Goal: Task Accomplishment & Management: Use online tool/utility

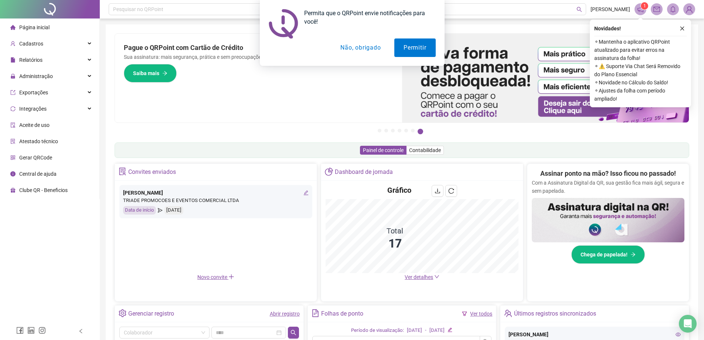
click at [361, 50] on button "Não, obrigado" at bounding box center [360, 47] width 59 height 18
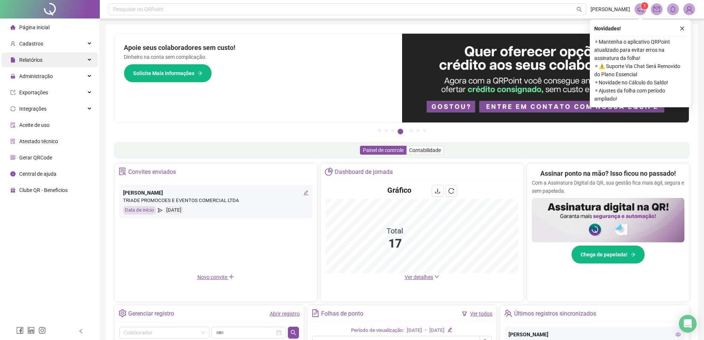
click at [62, 62] on div "Relatórios" at bounding box center [49, 60] width 97 height 15
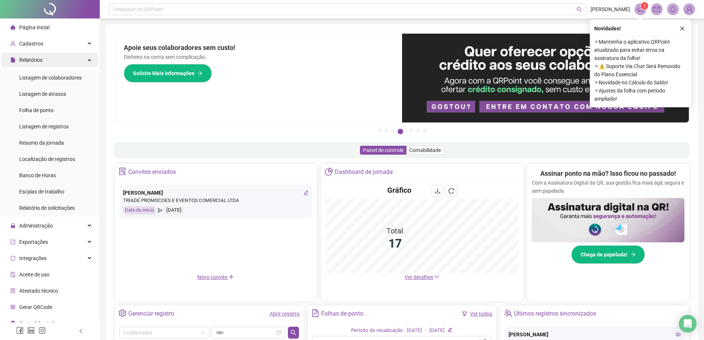
click at [62, 62] on div "Relatórios" at bounding box center [49, 60] width 97 height 15
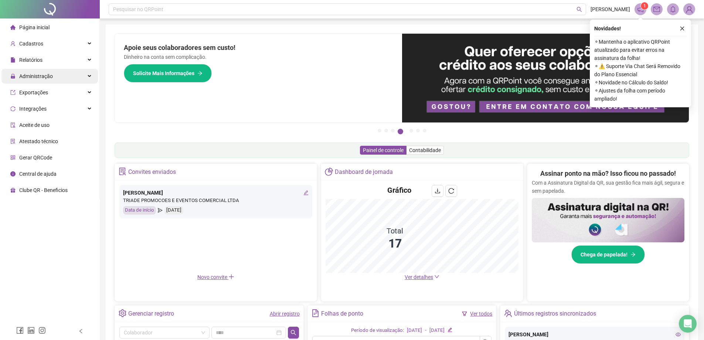
click at [78, 74] on div "Administração" at bounding box center [49, 76] width 97 height 15
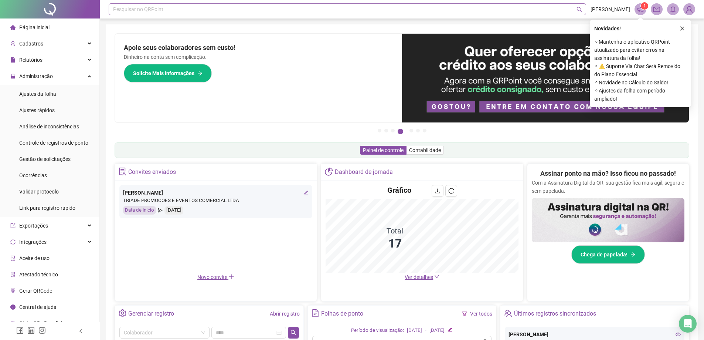
drag, startPoint x: 82, startPoint y: 96, endPoint x: 286, endPoint y: 11, distance: 221.6
click at [81, 96] on li "Ajustes da folha" at bounding box center [49, 94] width 97 height 15
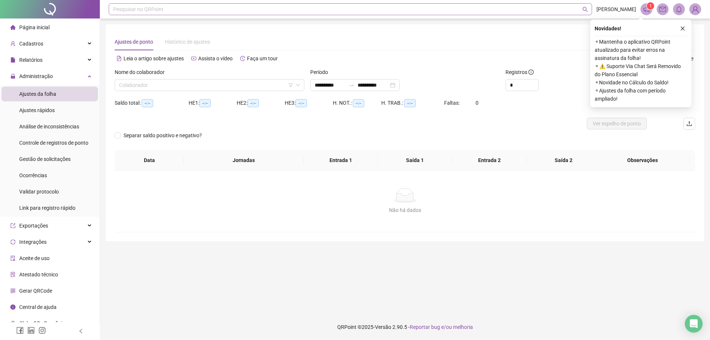
type input "**********"
click at [201, 81] on input "search" at bounding box center [206, 84] width 174 height 11
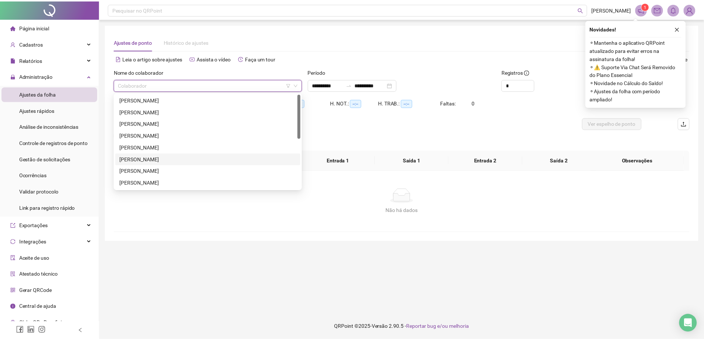
scroll to position [106, 0]
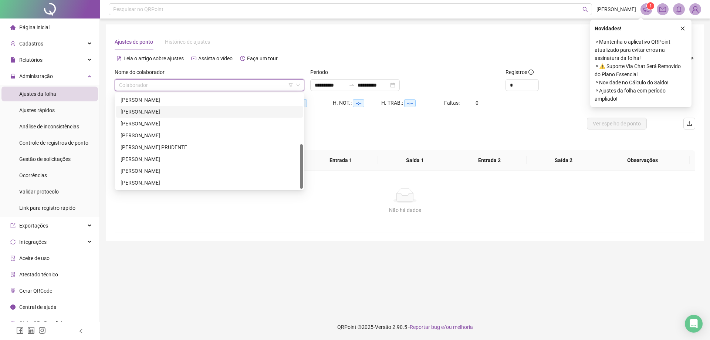
click at [152, 111] on div "[PERSON_NAME]" at bounding box center [210, 112] width 178 height 8
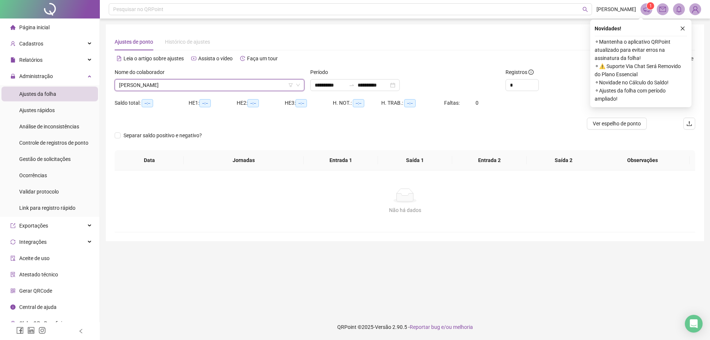
click at [359, 91] on div "**********" at bounding box center [405, 82] width 196 height 29
click at [363, 89] on div "**********" at bounding box center [354, 85] width 89 height 12
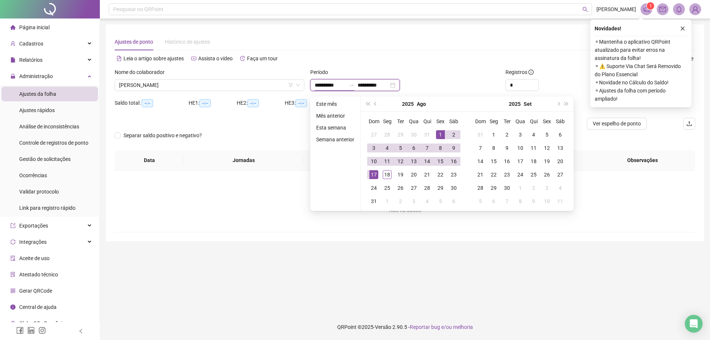
click at [355, 83] on icon "swap-right" at bounding box center [352, 85] width 6 height 6
type input "**********"
drag, startPoint x: 439, startPoint y: 133, endPoint x: 374, endPoint y: 174, distance: 76.6
click at [439, 134] on div "1" at bounding box center [440, 134] width 9 height 9
type input "**********"
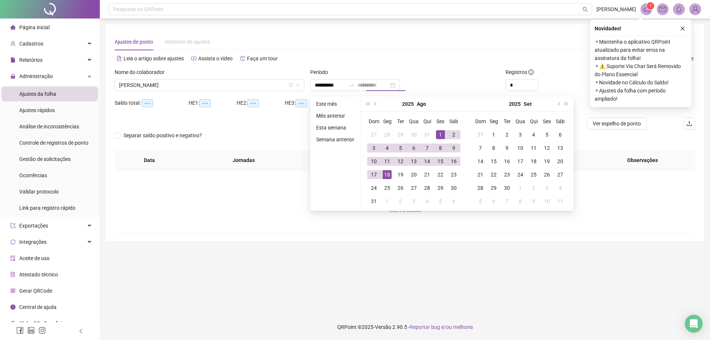
click at [383, 174] on div "18" at bounding box center [387, 174] width 9 height 9
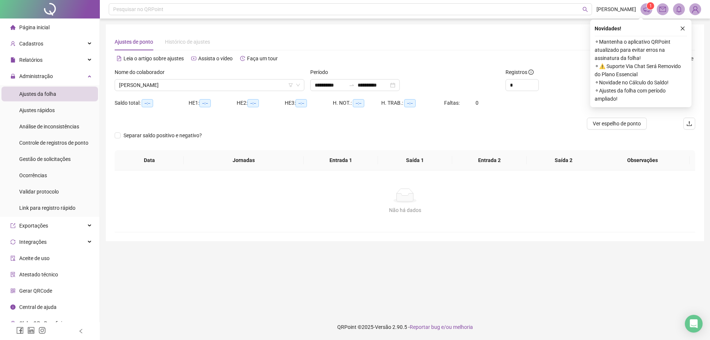
click at [681, 30] on icon "close" at bounding box center [682, 28] width 5 height 5
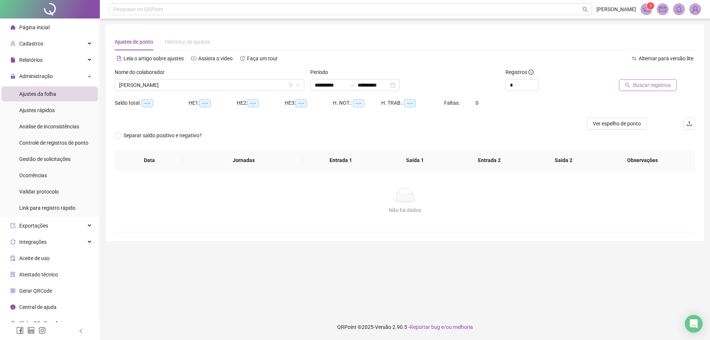
click at [658, 84] on span "Buscar registros" at bounding box center [652, 85] width 38 height 8
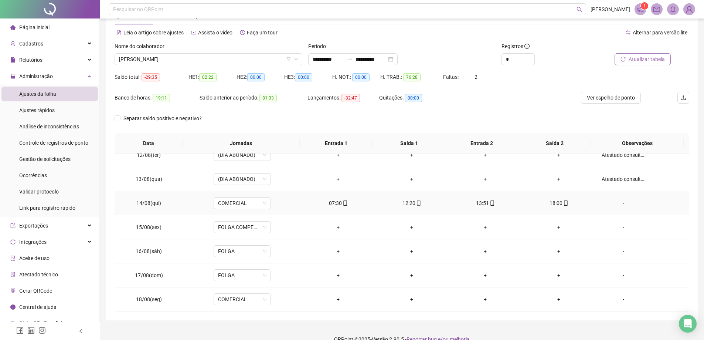
scroll to position [38, 0]
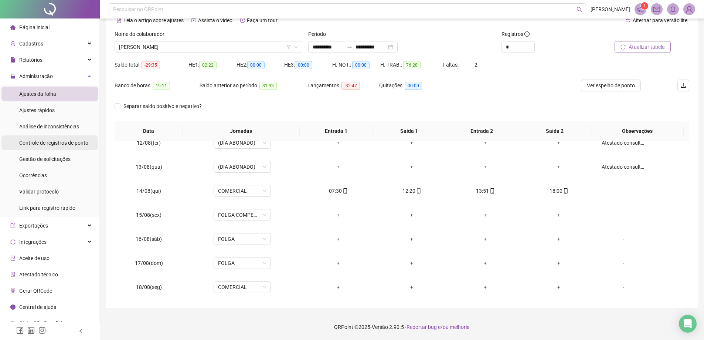
click at [64, 146] on span "Controle de registros de ponto" at bounding box center [53, 143] width 69 height 6
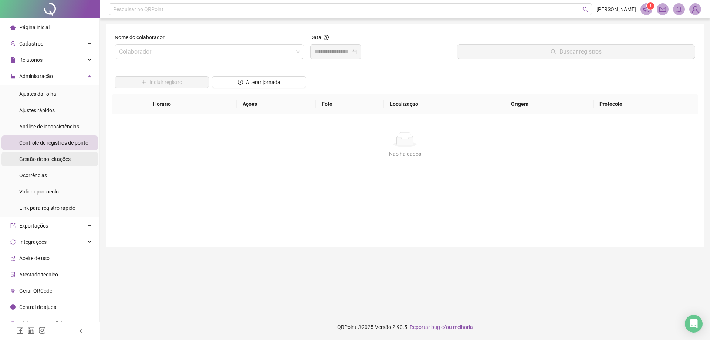
click at [56, 160] on span "Gestão de solicitações" at bounding box center [44, 159] width 51 height 6
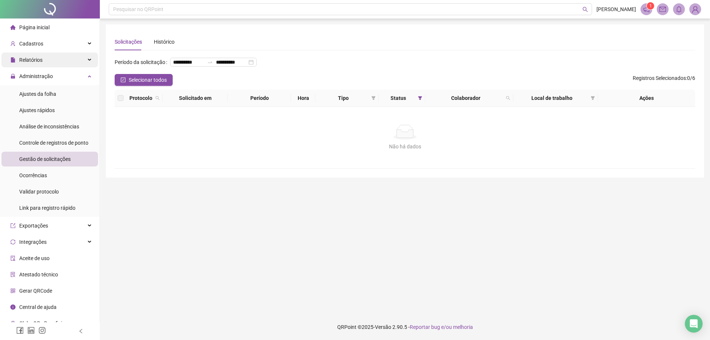
click at [68, 64] on div "Relatórios" at bounding box center [49, 60] width 97 height 15
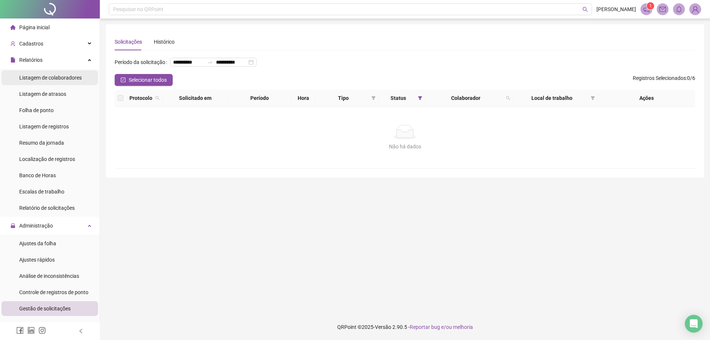
click at [69, 77] on span "Listagem de colaboradores" at bounding box center [50, 78] width 62 height 6
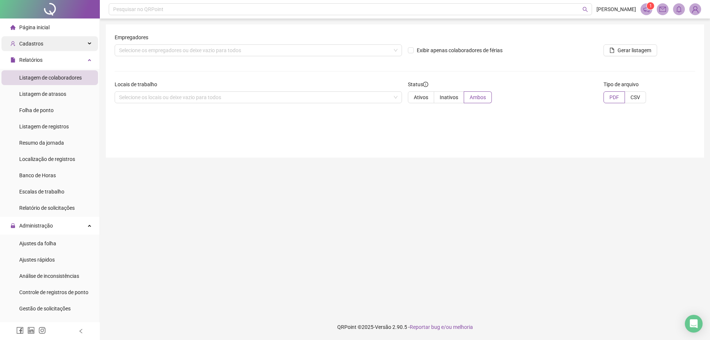
click at [70, 61] on div "Relatórios" at bounding box center [49, 60] width 97 height 15
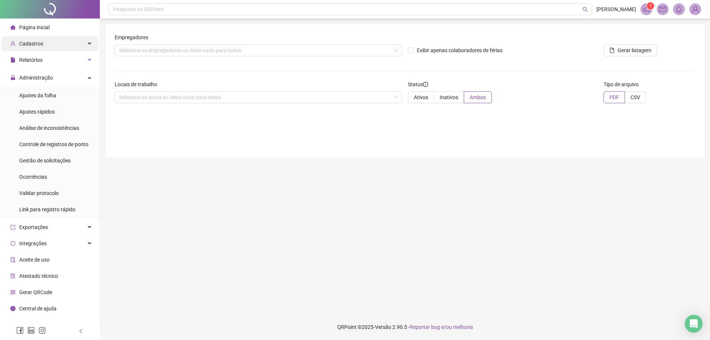
click at [65, 38] on div "Cadastros" at bounding box center [49, 43] width 97 height 15
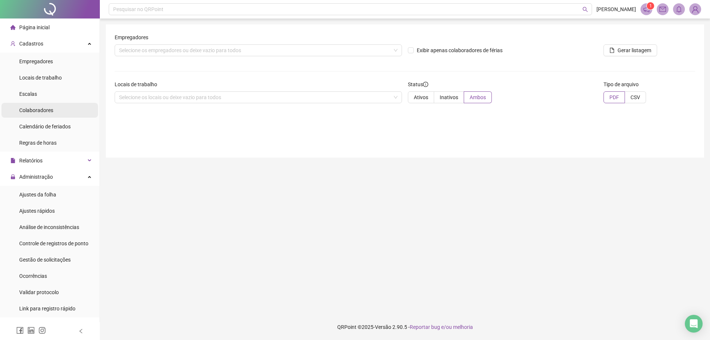
click at [47, 108] on span "Colaboradores" at bounding box center [36, 110] width 34 height 6
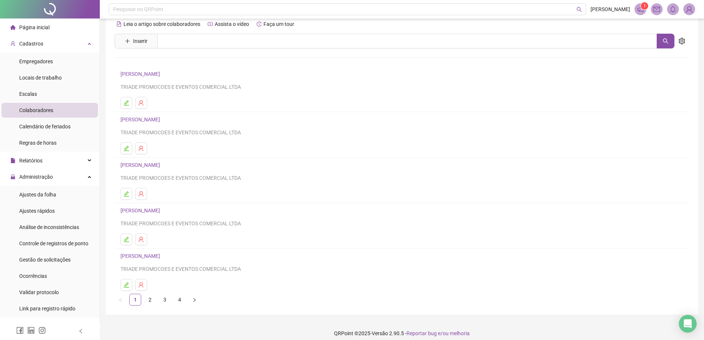
scroll to position [18, 0]
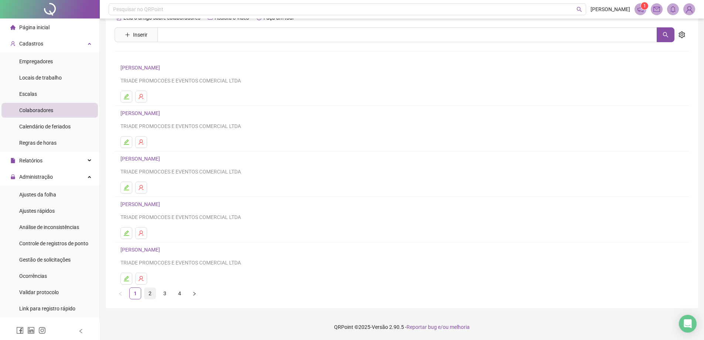
click at [148, 290] on link "2" at bounding box center [150, 293] width 11 height 11
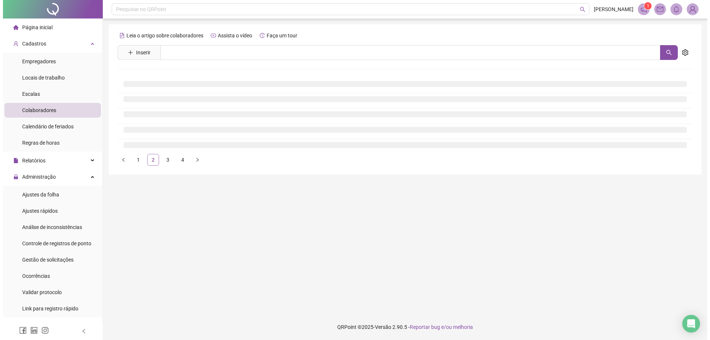
scroll to position [0, 0]
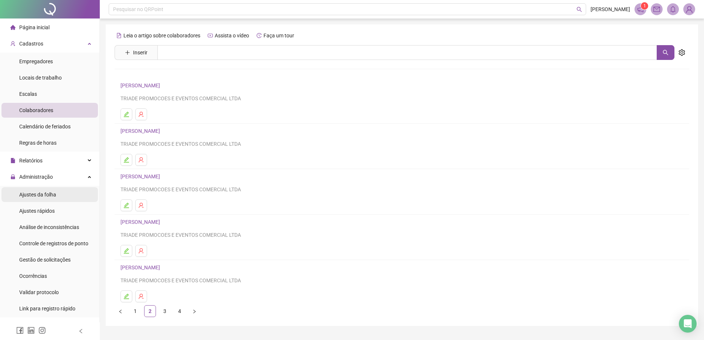
click at [58, 197] on li "Ajustes da folha" at bounding box center [49, 194] width 97 height 15
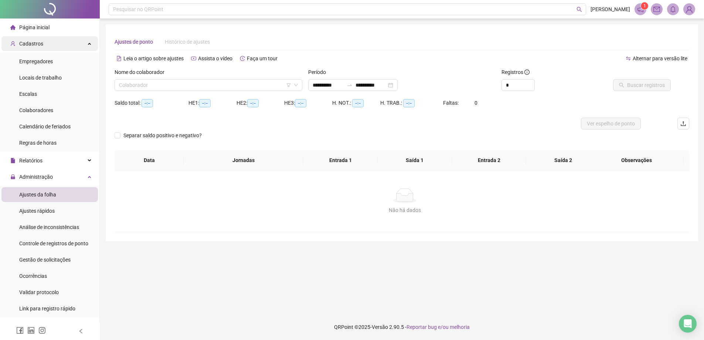
click at [84, 45] on div "Cadastros" at bounding box center [49, 43] width 97 height 15
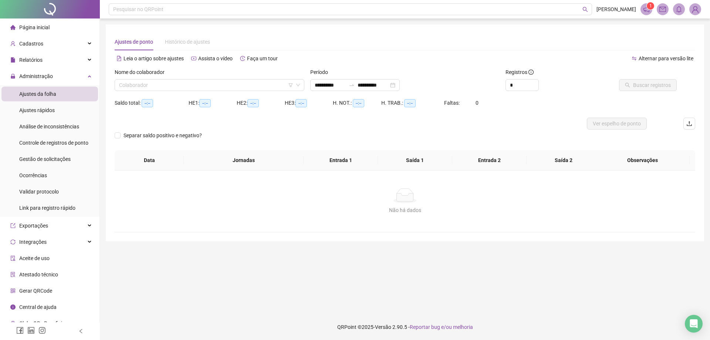
click at [162, 92] on div "Nome do colaborador Colaborador" at bounding box center [210, 82] width 196 height 29
click at [162, 84] on input "search" at bounding box center [206, 84] width 174 height 11
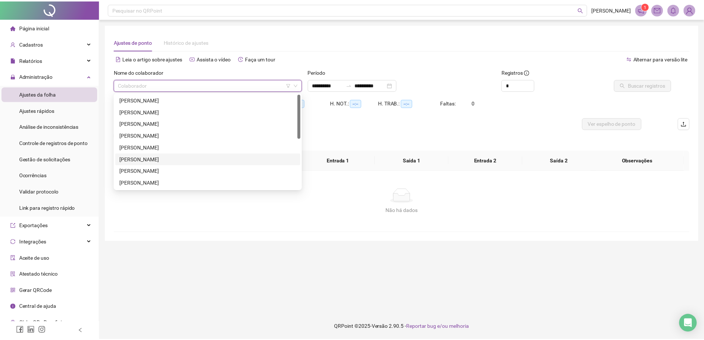
scroll to position [106, 0]
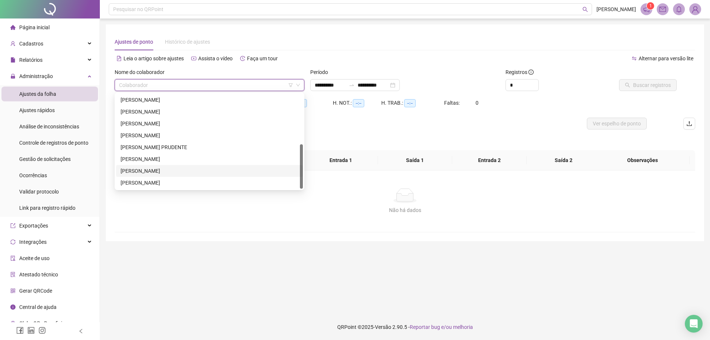
click at [156, 173] on div "[PERSON_NAME]" at bounding box center [210, 171] width 178 height 8
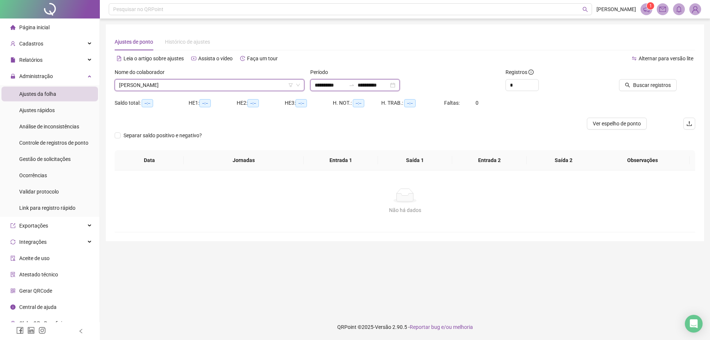
drag, startPoint x: 395, startPoint y: 86, endPoint x: 466, endPoint y: 117, distance: 76.8
click at [389, 86] on input "**********" at bounding box center [373, 85] width 31 height 8
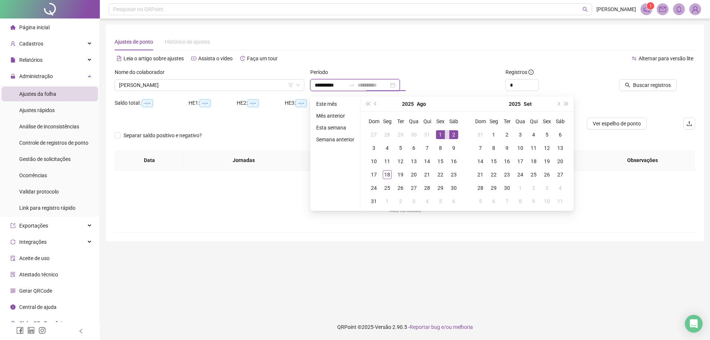
type input "**********"
click at [440, 133] on div "1" at bounding box center [440, 134] width 9 height 9
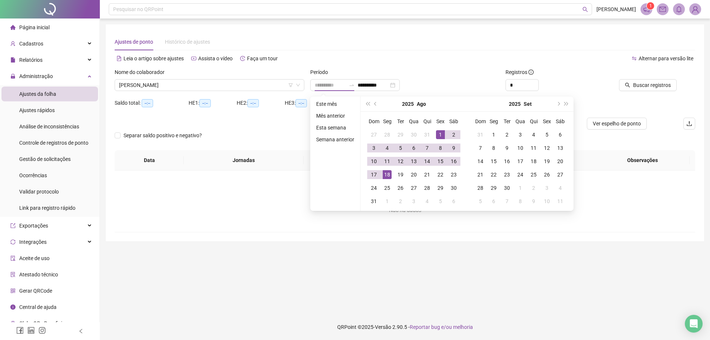
click at [387, 176] on div "18" at bounding box center [387, 174] width 9 height 9
type input "**********"
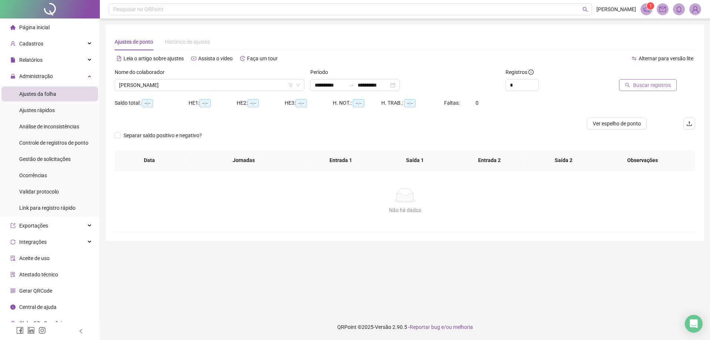
click at [630, 86] on icon "search" at bounding box center [627, 84] width 5 height 5
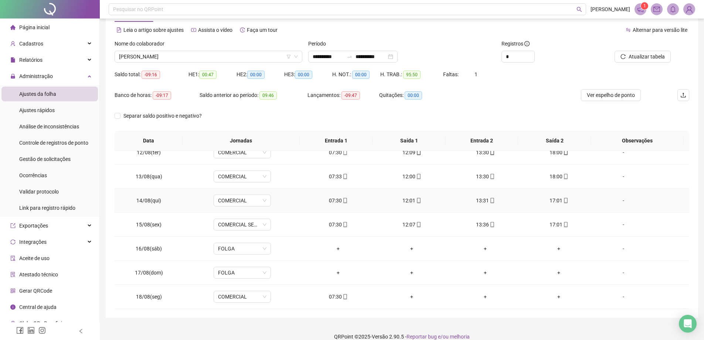
scroll to position [37, 0]
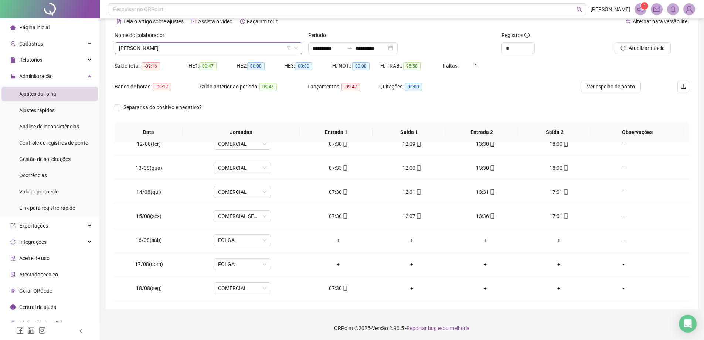
click at [216, 48] on span "[PERSON_NAME]" at bounding box center [208, 48] width 179 height 11
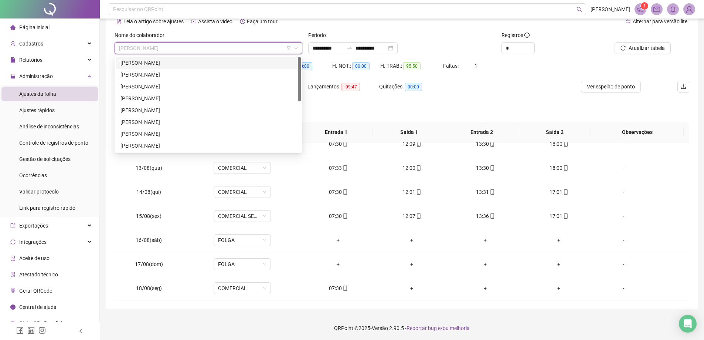
scroll to position [0, 0]
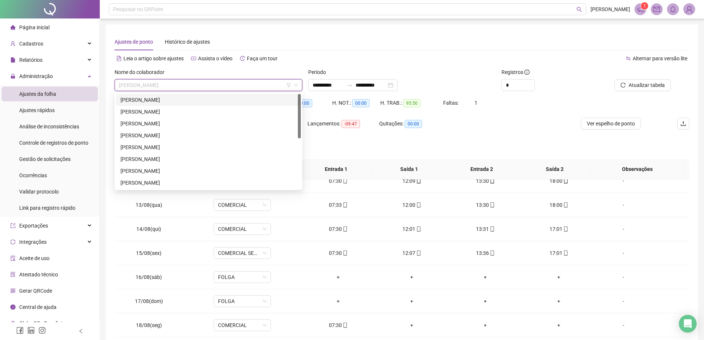
click at [186, 100] on div "[PERSON_NAME]" at bounding box center [209, 100] width 176 height 8
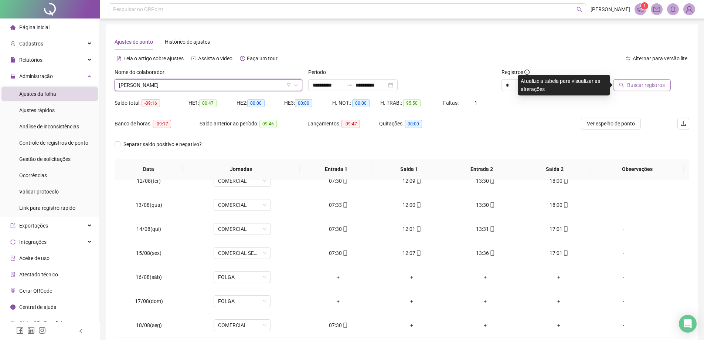
click at [631, 85] on span "Buscar registros" at bounding box center [646, 85] width 38 height 8
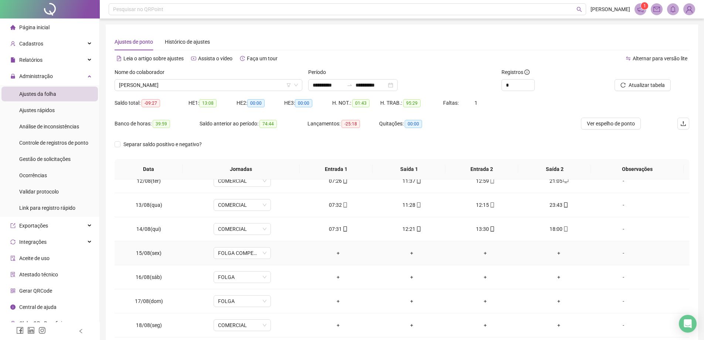
scroll to position [38, 0]
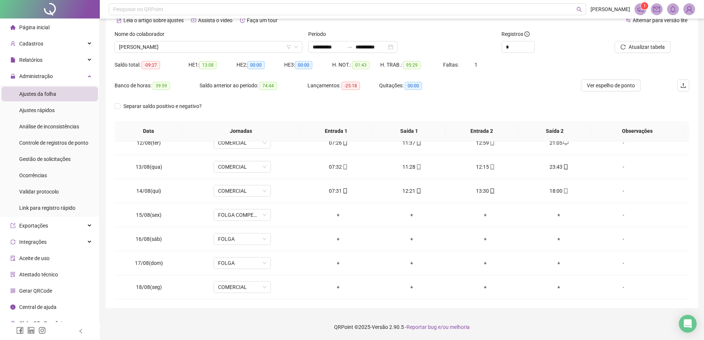
click at [223, 54] on div "Nome do colaborador [PERSON_NAME]" at bounding box center [209, 44] width 194 height 29
click at [223, 48] on span "[PERSON_NAME]" at bounding box center [208, 46] width 179 height 11
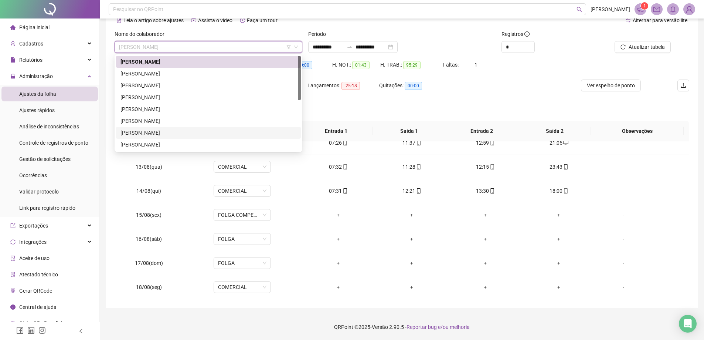
scroll to position [106, 0]
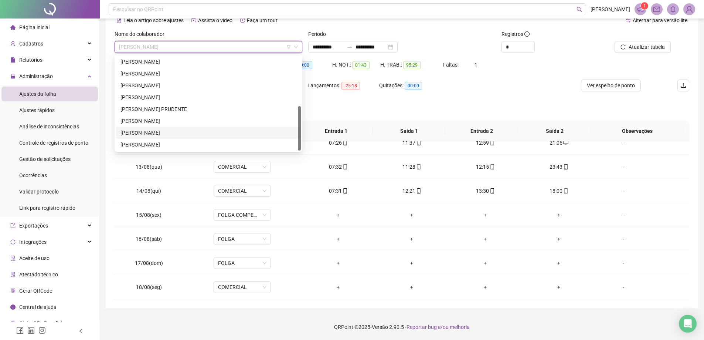
click at [197, 132] on div "[PERSON_NAME]" at bounding box center [209, 133] width 176 height 8
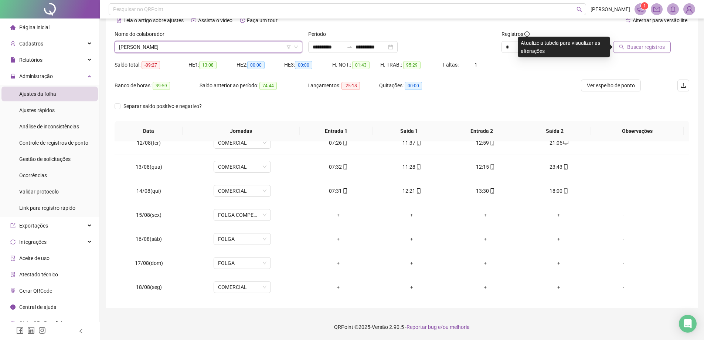
click at [636, 47] on span "Buscar registros" at bounding box center [646, 47] width 38 height 8
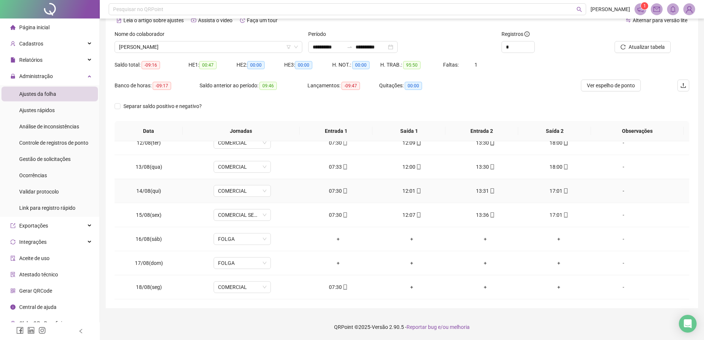
click at [621, 191] on div "-" at bounding box center [624, 191] width 44 height 8
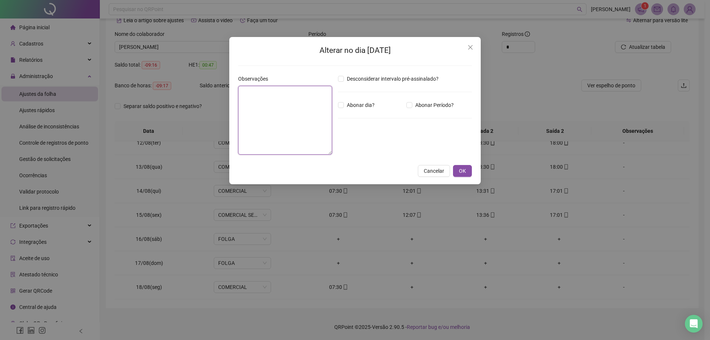
click at [260, 123] on textarea at bounding box center [285, 120] width 94 height 69
type textarea "*"
click at [472, 43] on button "Close" at bounding box center [470, 47] width 12 height 12
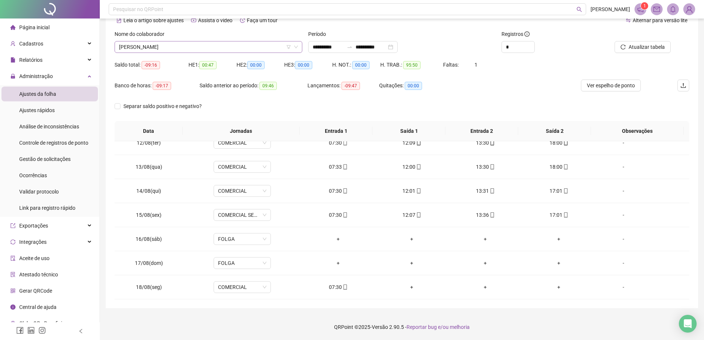
click at [193, 48] on span "[PERSON_NAME]" at bounding box center [208, 46] width 179 height 11
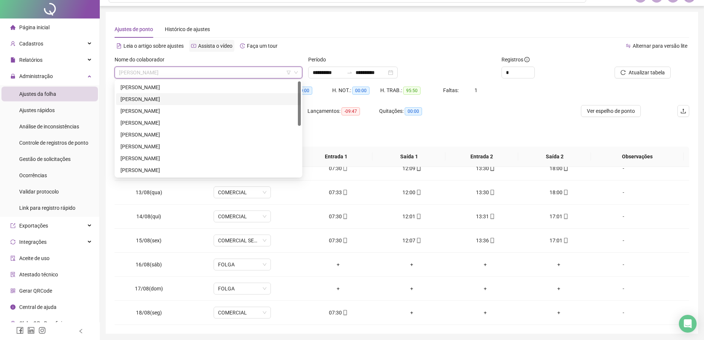
scroll to position [0, 0]
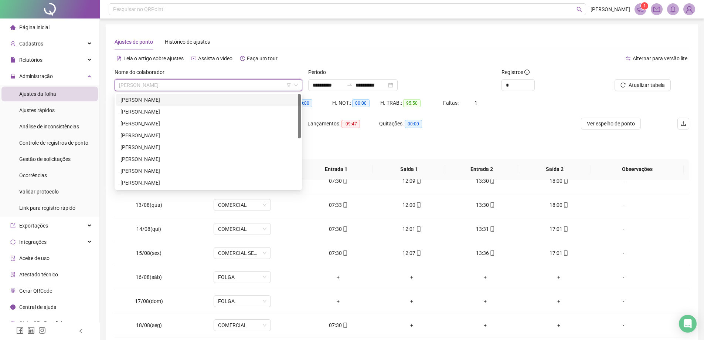
click at [200, 102] on div "[PERSON_NAME]" at bounding box center [209, 100] width 176 height 8
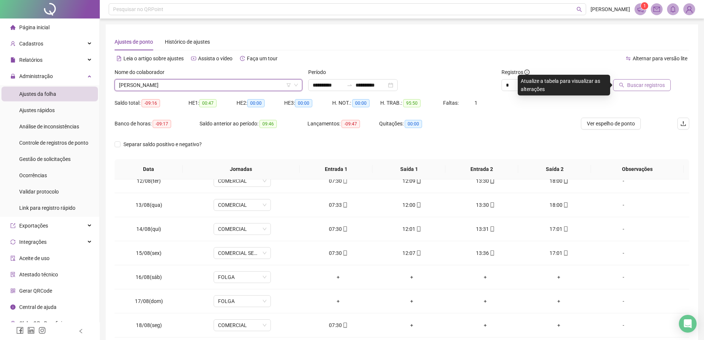
click at [662, 84] on span "Buscar registros" at bounding box center [646, 85] width 38 height 8
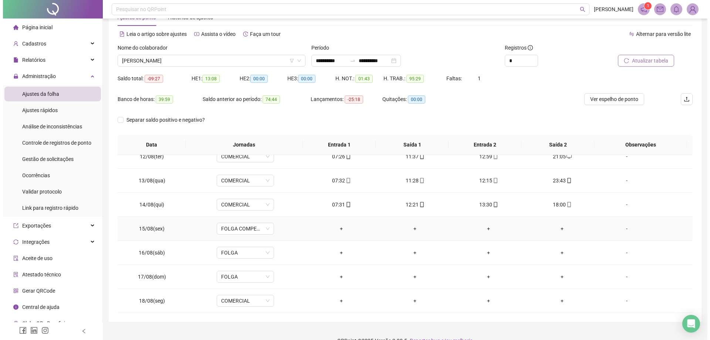
scroll to position [38, 0]
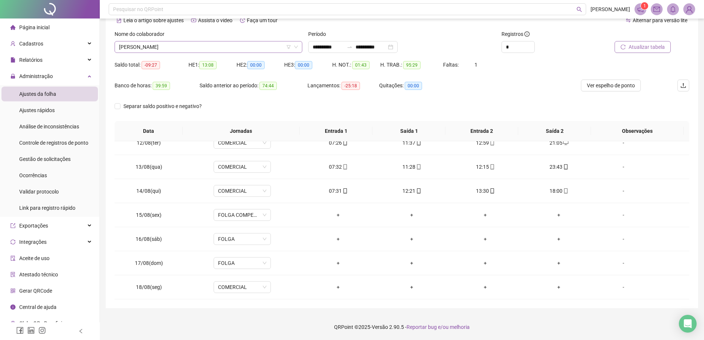
click at [179, 45] on span "[PERSON_NAME]" at bounding box center [208, 46] width 179 height 11
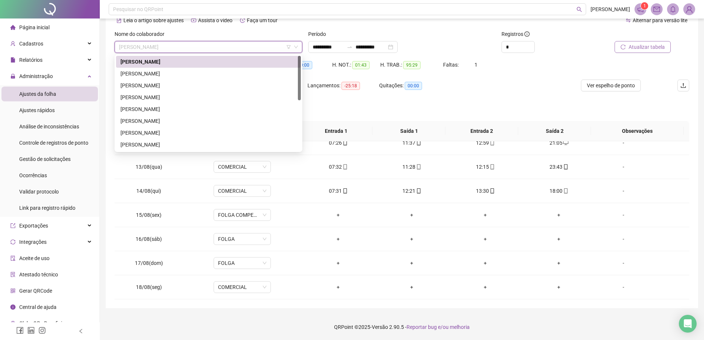
click at [212, 51] on span "[PERSON_NAME]" at bounding box center [208, 46] width 179 height 11
click at [220, 61] on div "[PERSON_NAME]" at bounding box center [209, 62] width 176 height 8
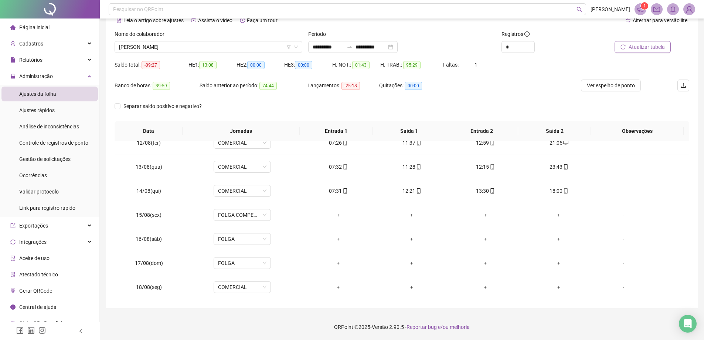
click at [651, 47] on span "Atualizar tabela" at bounding box center [647, 47] width 36 height 8
